Goal: Task Accomplishment & Management: Use online tool/utility

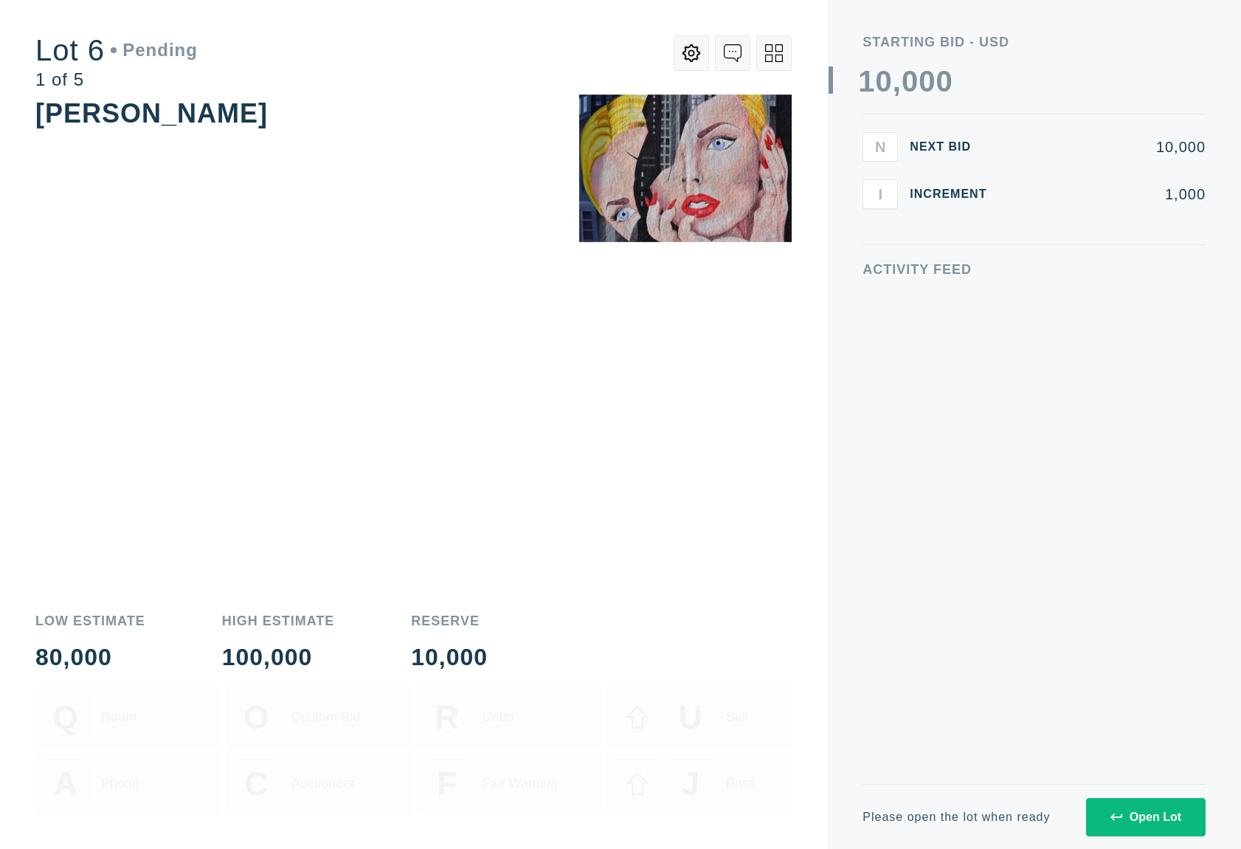
click at [1117, 807] on button "Open Lot" at bounding box center [1146, 817] width 120 height 38
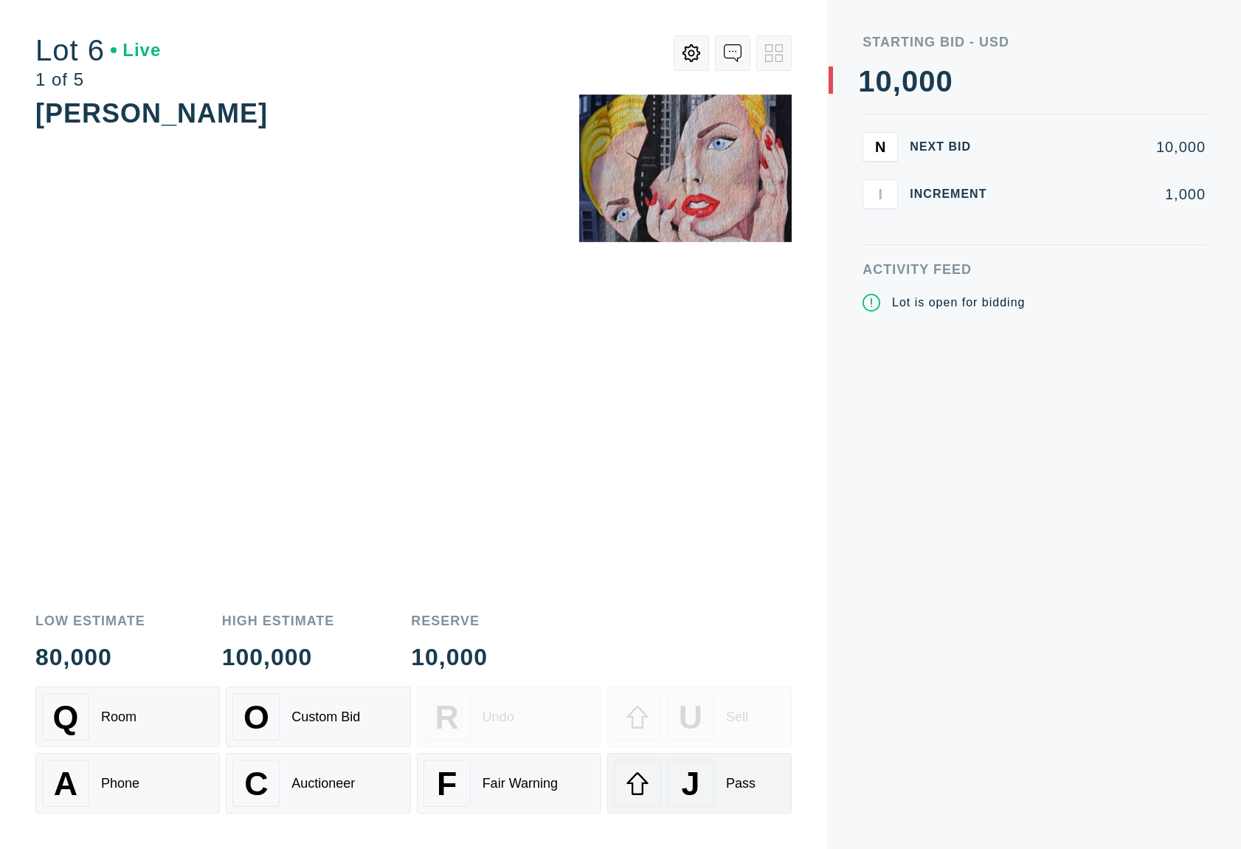
click at [759, 788] on div "J Pass" at bounding box center [699, 782] width 171 height 47
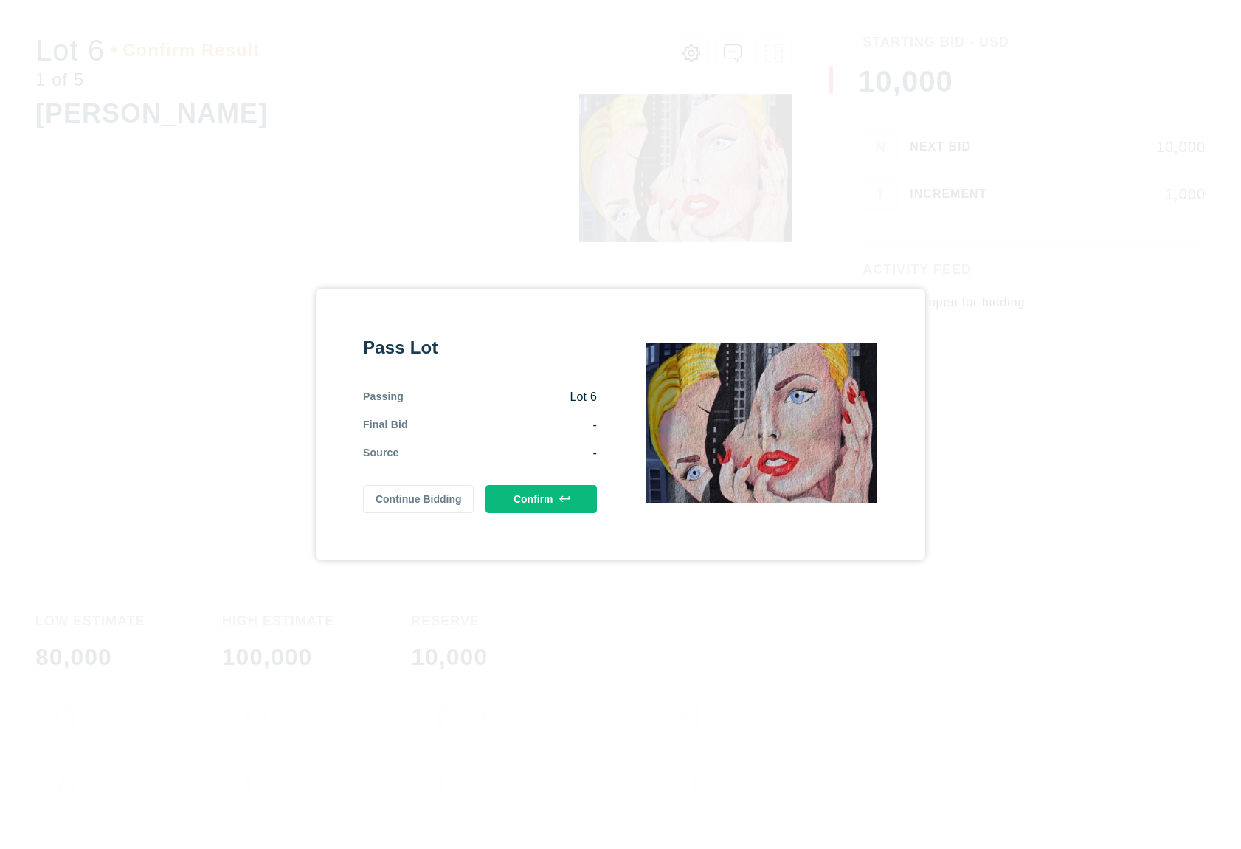
click at [570, 513] on div "Pass Lot Passing Lot 6 Final Bid - Source - Continue Bidding Confirm" at bounding box center [621, 425] width 610 height 272
click at [569, 509] on button "Confirm" at bounding box center [541, 499] width 111 height 28
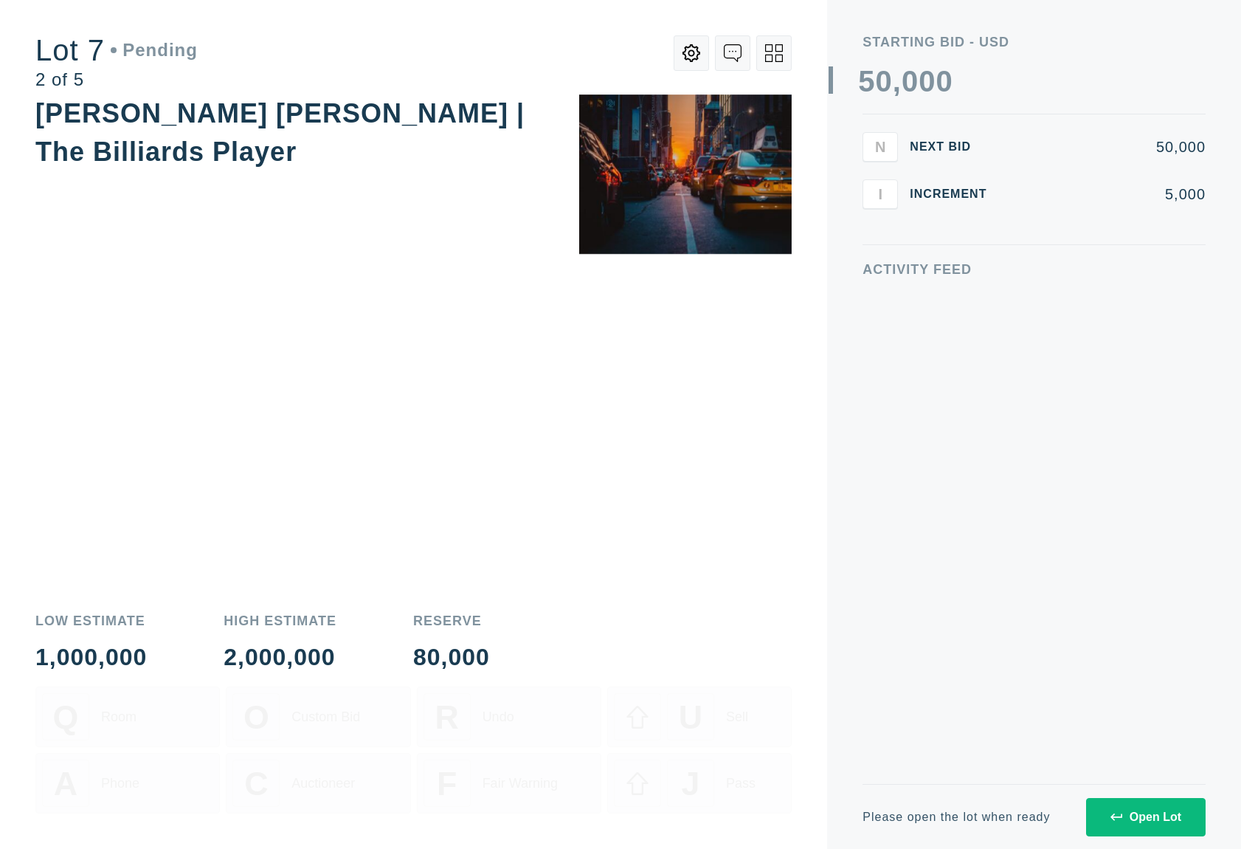
click at [1109, 823] on button "Open Lot" at bounding box center [1146, 817] width 120 height 38
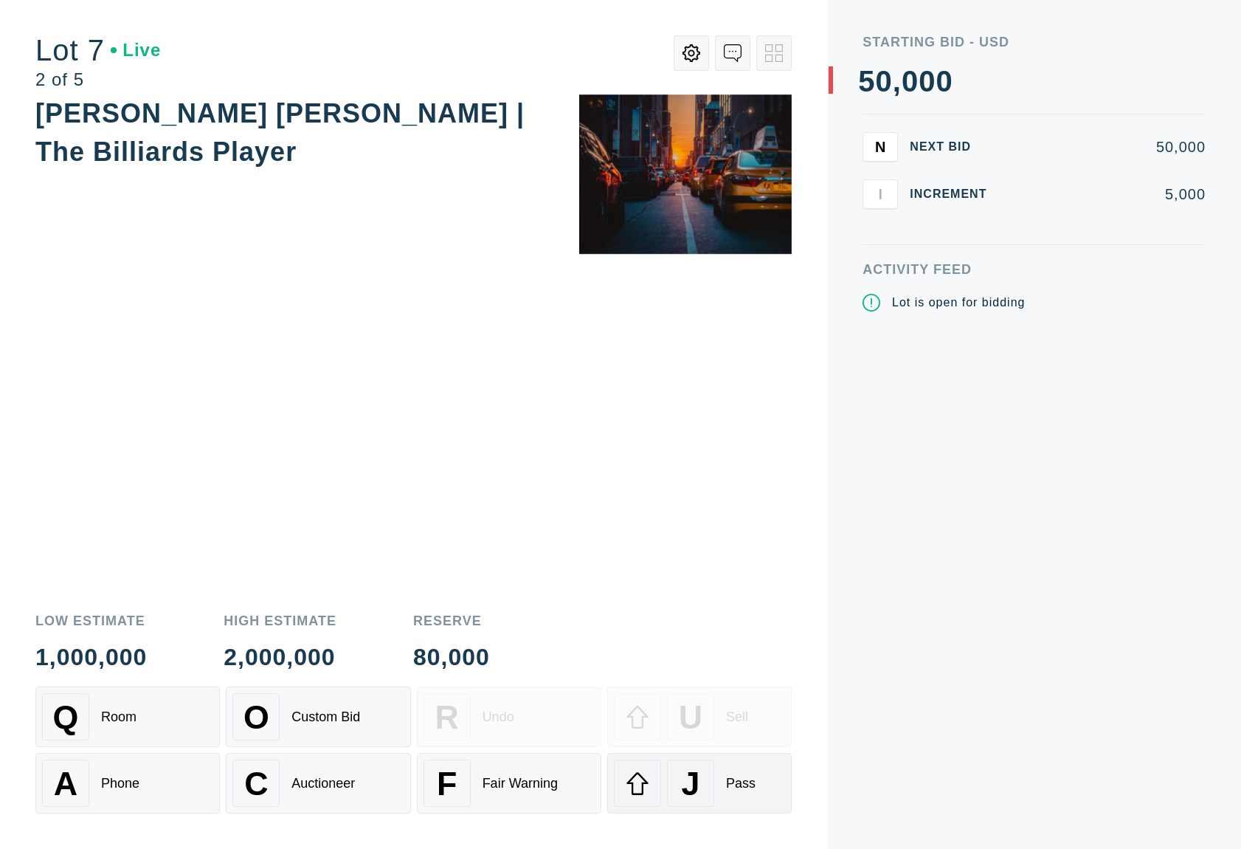
click at [753, 782] on div "Pass" at bounding box center [741, 783] width 30 height 15
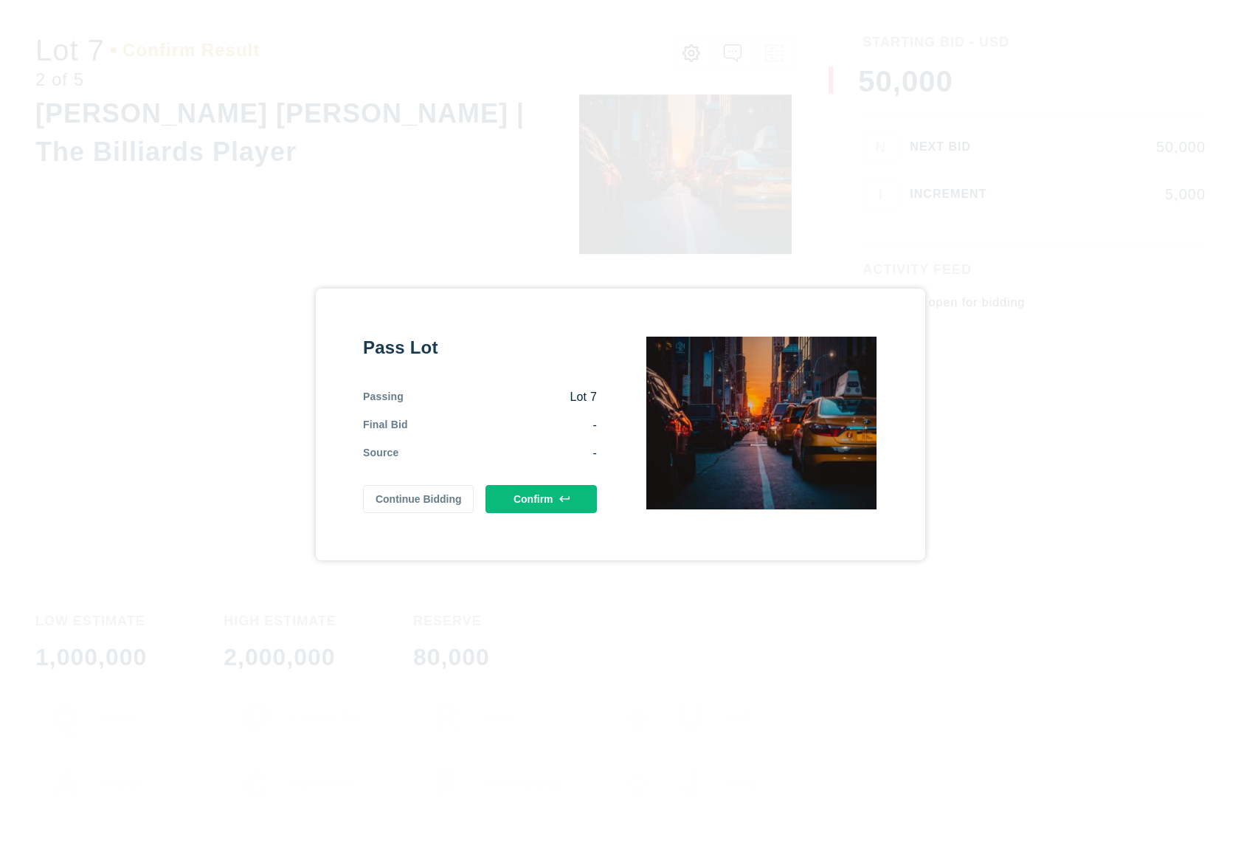
click at [545, 486] on button "Confirm" at bounding box center [541, 499] width 111 height 28
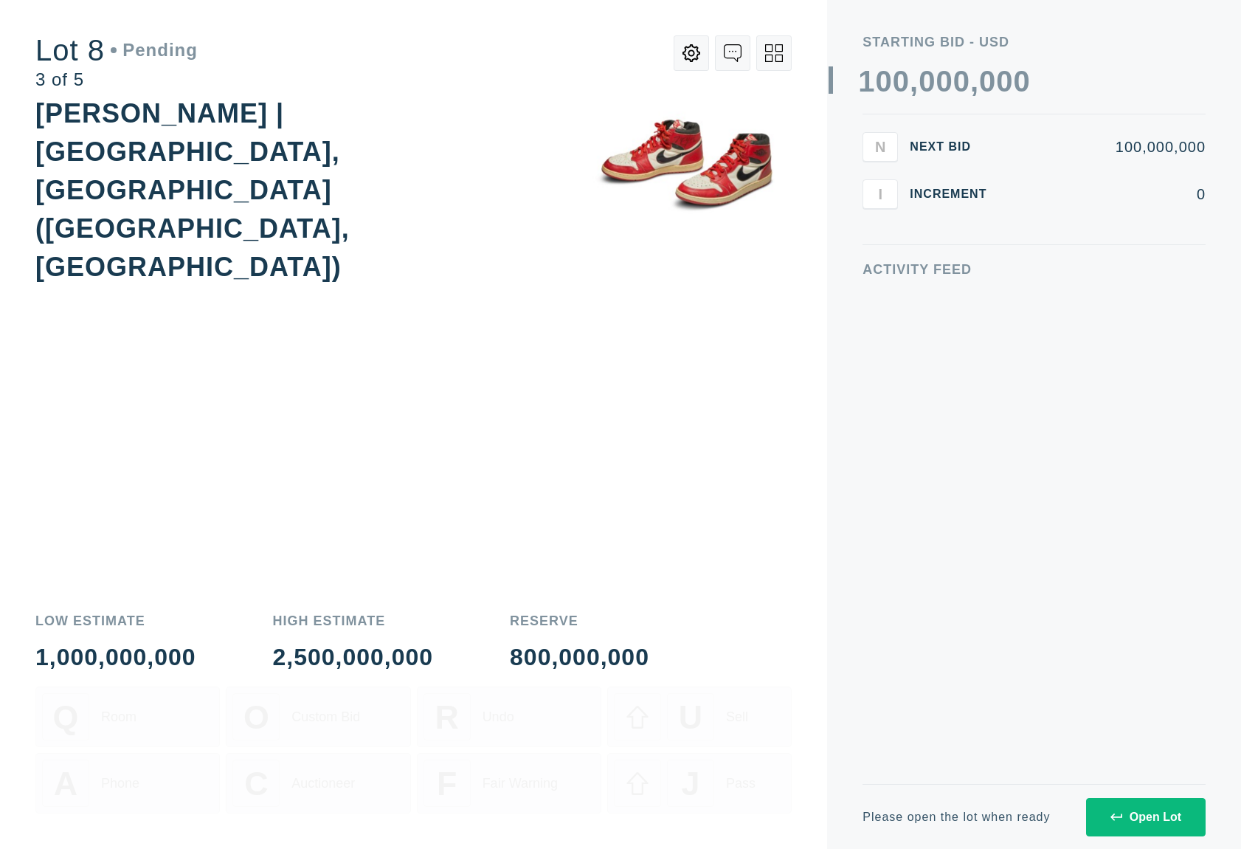
click at [1114, 807] on button "Open Lot" at bounding box center [1146, 817] width 120 height 38
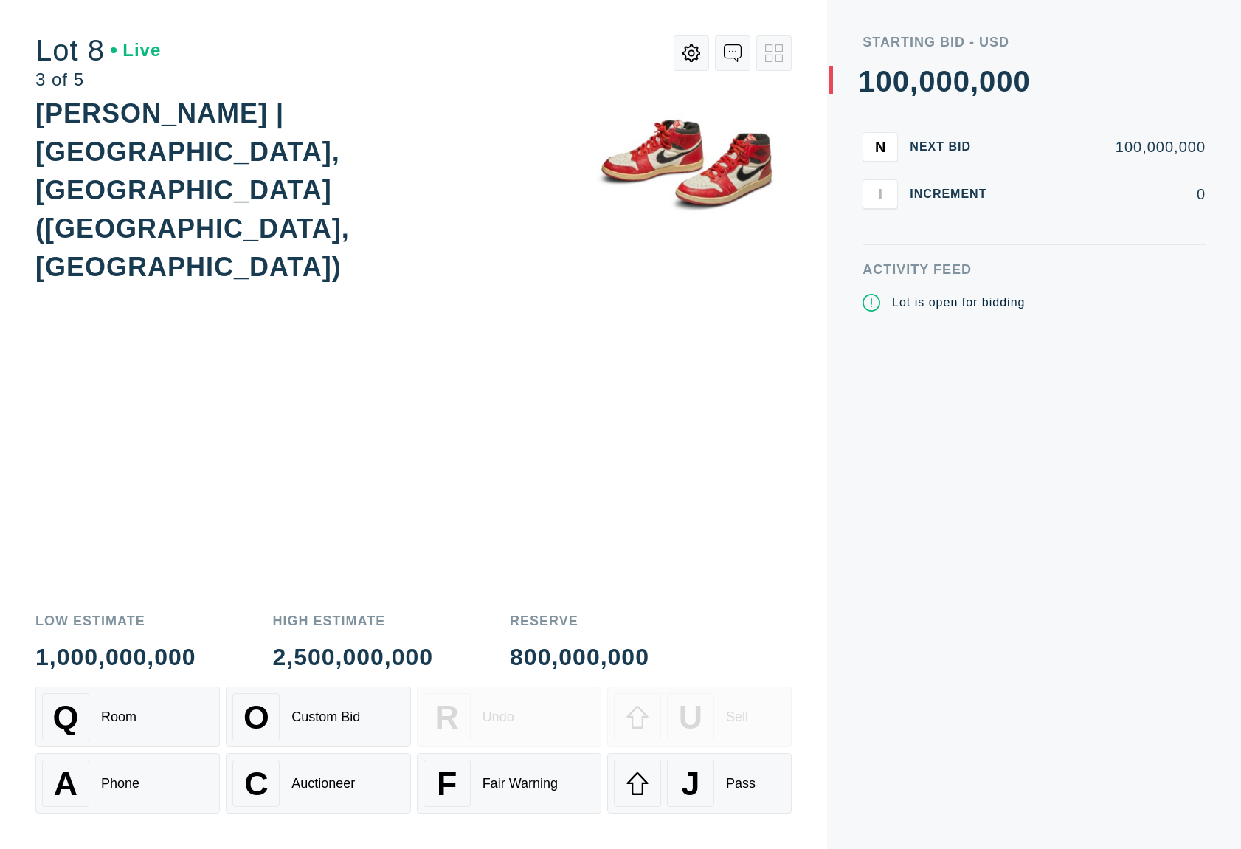
click at [743, 815] on div "Q Room O Custom Bid R Undo U Sell A Phone C Auctioneer F Fair Warning J Pass" at bounding box center [413, 767] width 757 height 162
click at [746, 810] on button "J Pass" at bounding box center [699, 783] width 185 height 61
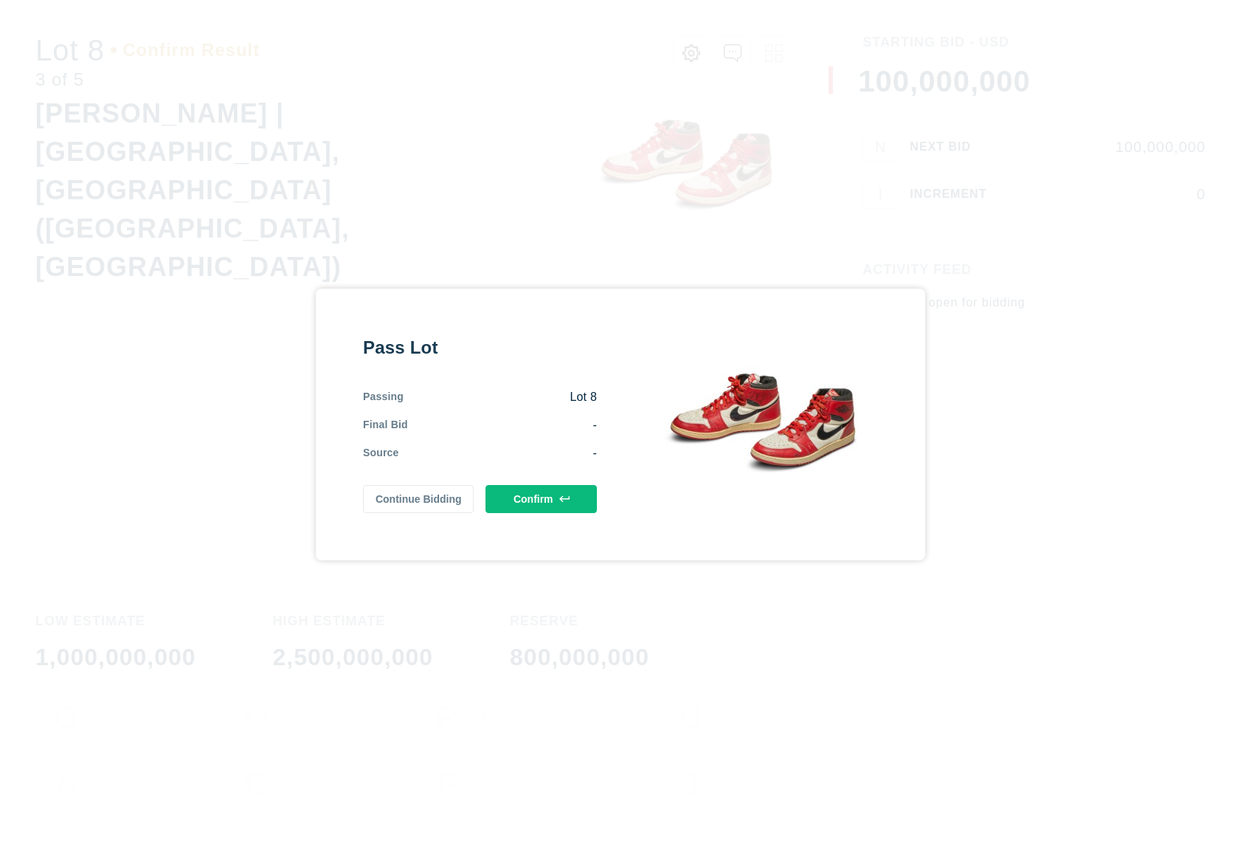
click at [576, 512] on button "Confirm" at bounding box center [541, 499] width 111 height 28
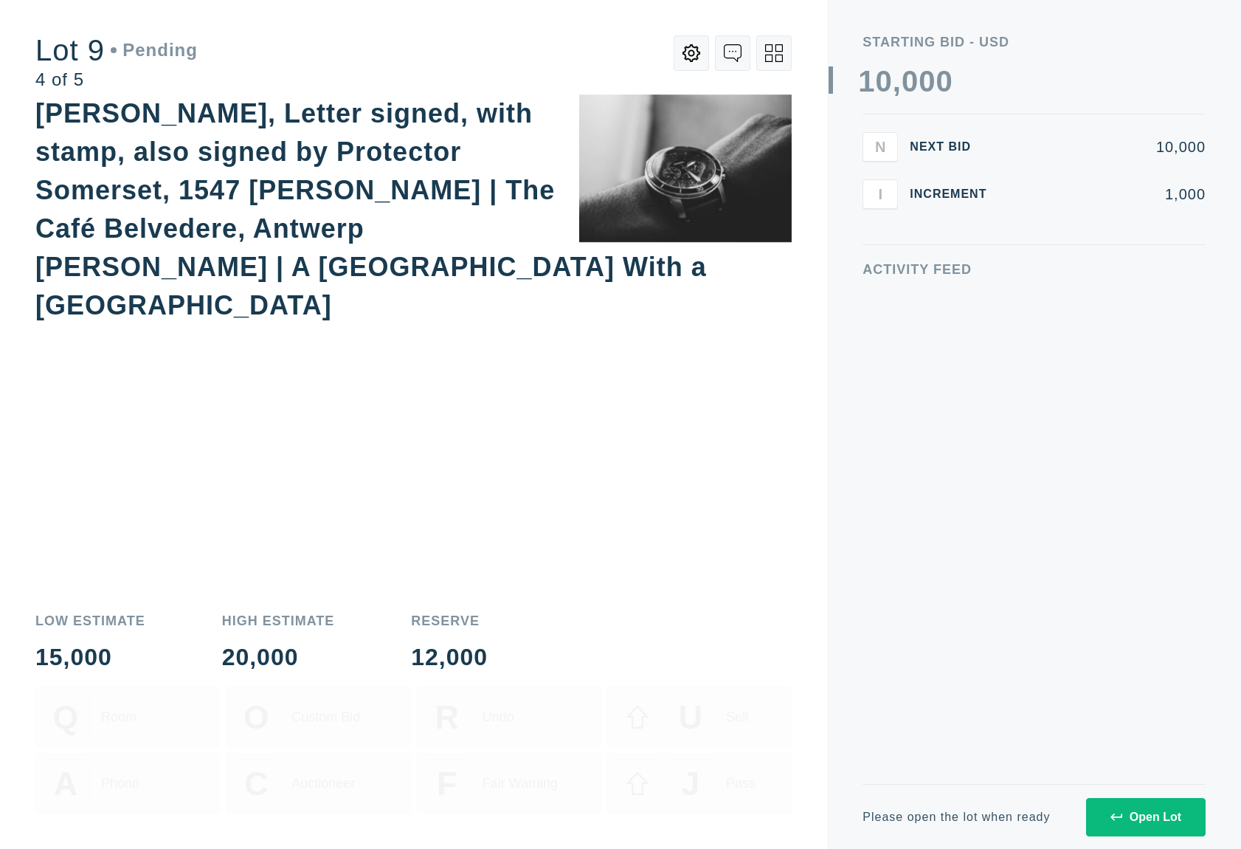
click at [1126, 814] on div "Open Lot" at bounding box center [1146, 816] width 71 height 13
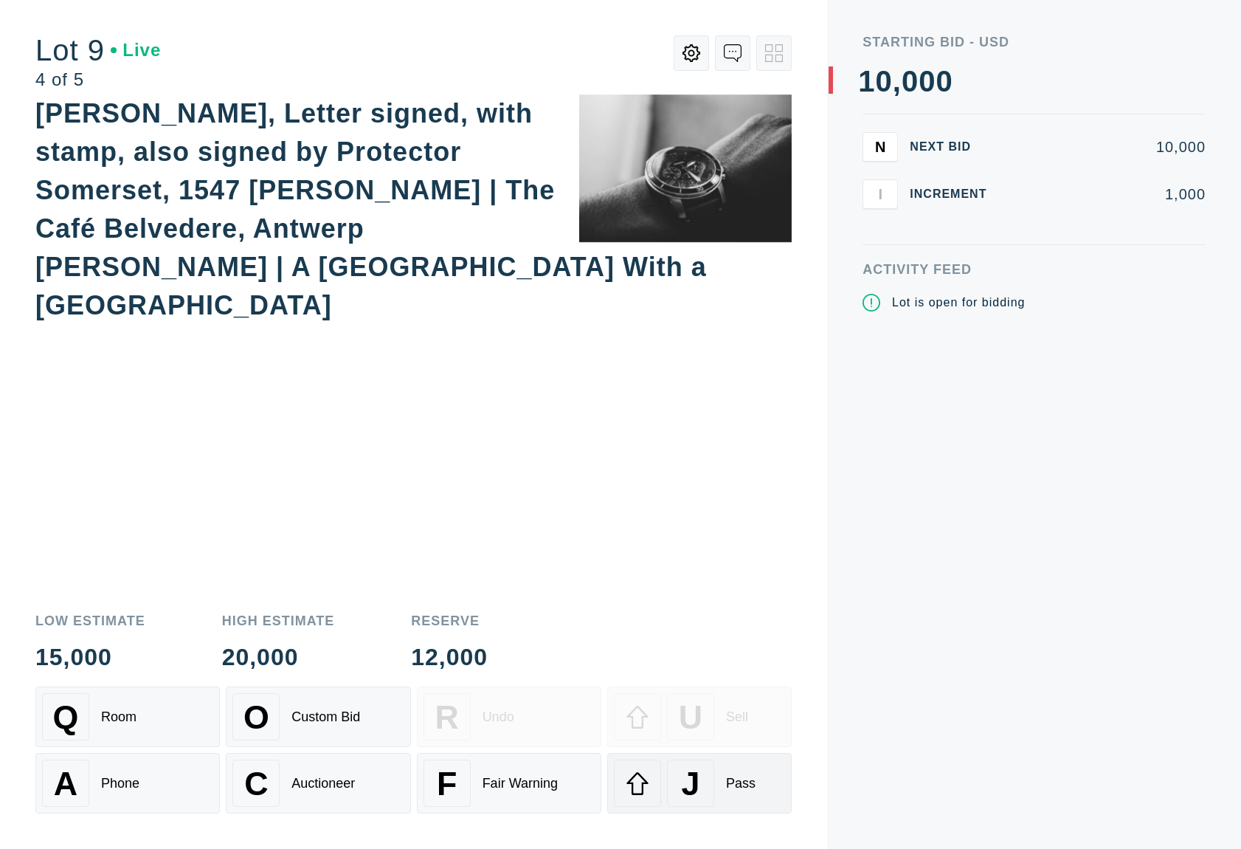
click at [752, 779] on div "Pass" at bounding box center [741, 783] width 30 height 15
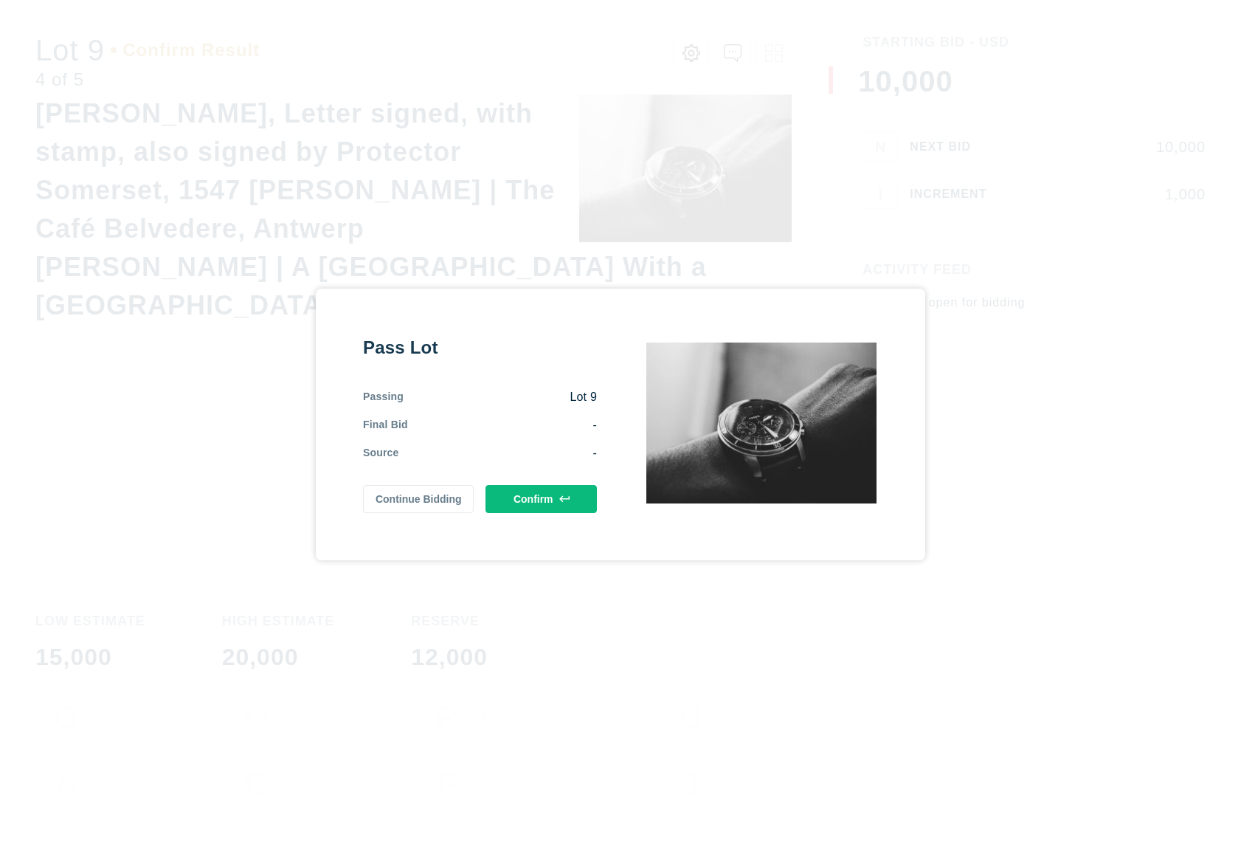
click at [542, 489] on button "Confirm" at bounding box center [541, 499] width 111 height 28
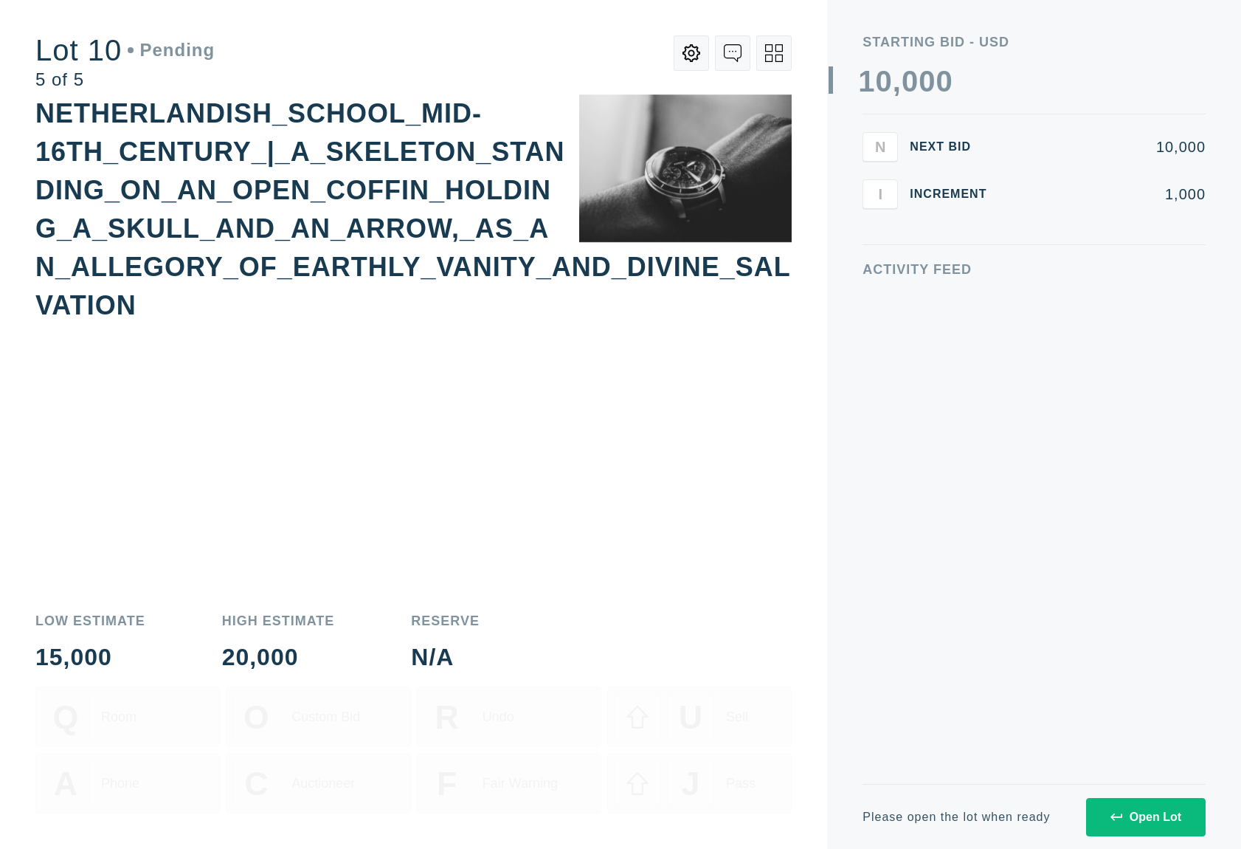
click at [1157, 830] on button "Open Lot" at bounding box center [1146, 817] width 120 height 38
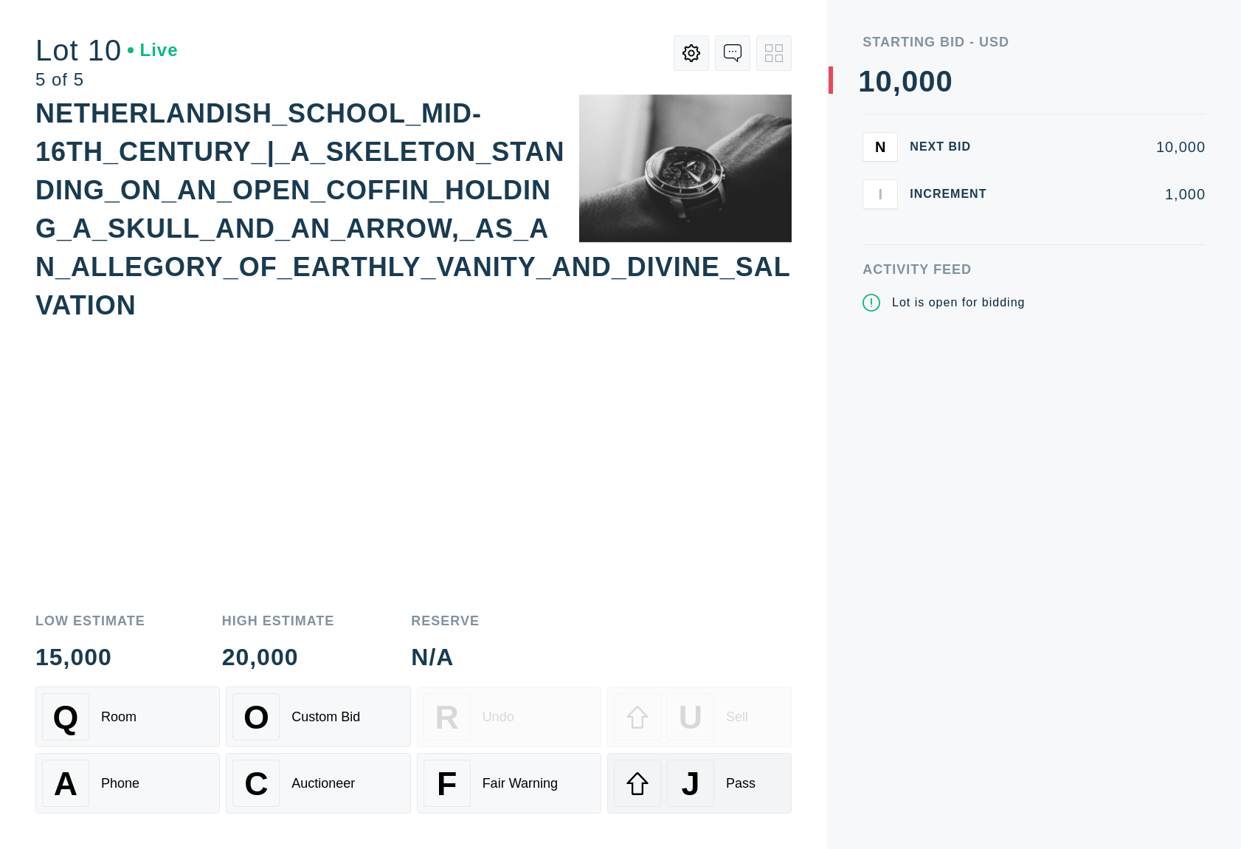
click at [757, 760] on div "J Pass" at bounding box center [699, 782] width 171 height 47
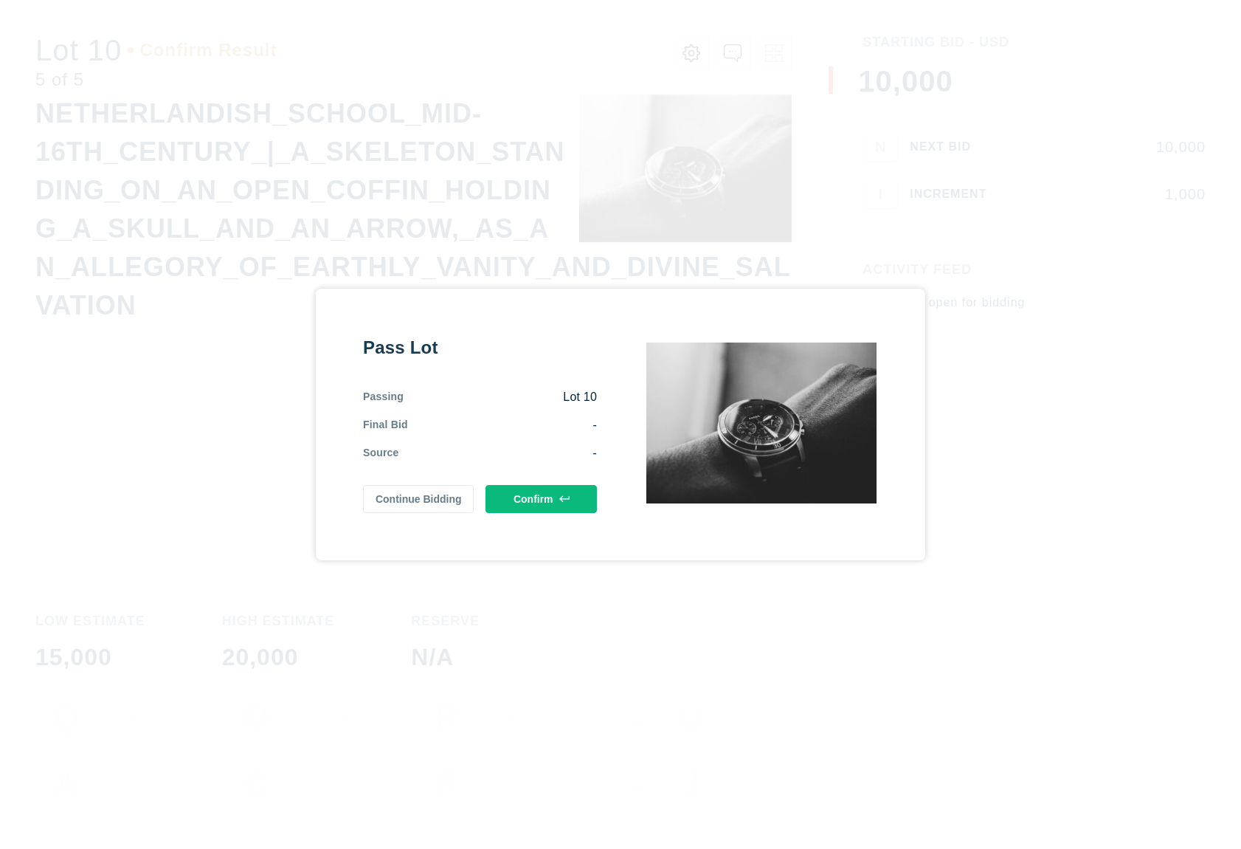
click at [513, 495] on button "Confirm" at bounding box center [541, 499] width 111 height 28
